Goal: Information Seeking & Learning: Learn about a topic

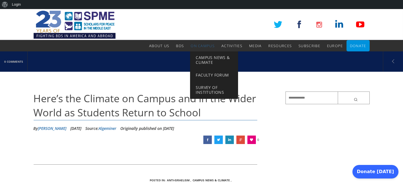
drag, startPoint x: 262, startPoint y: -17, endPoint x: 209, endPoint y: 51, distance: 86.3
